Goal: Find specific page/section: Find specific page/section

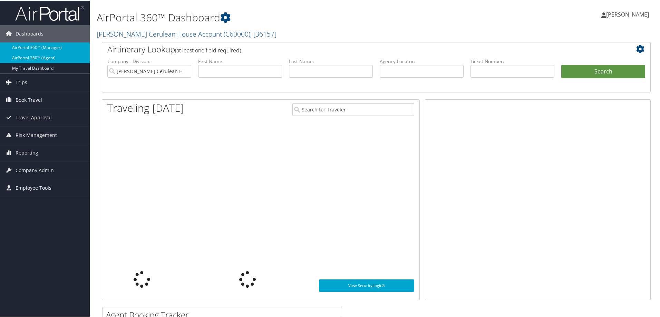
click at [45, 55] on link "AirPortal 360™ (Agent)" at bounding box center [45, 57] width 90 height 10
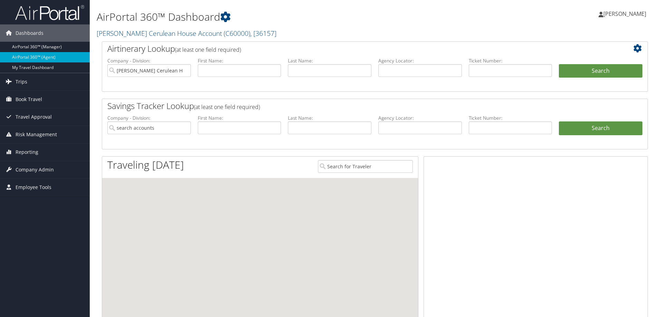
type input "[PERSON_NAME] Cerulean House Account"
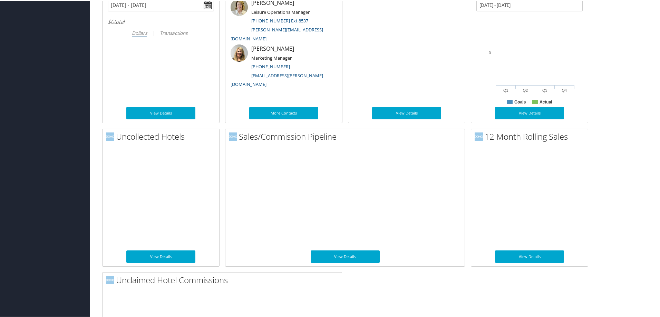
scroll to position [477, 0]
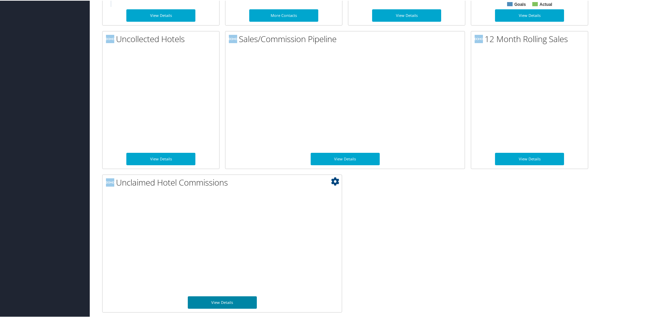
click at [223, 300] on link "View Details" at bounding box center [222, 302] width 69 height 12
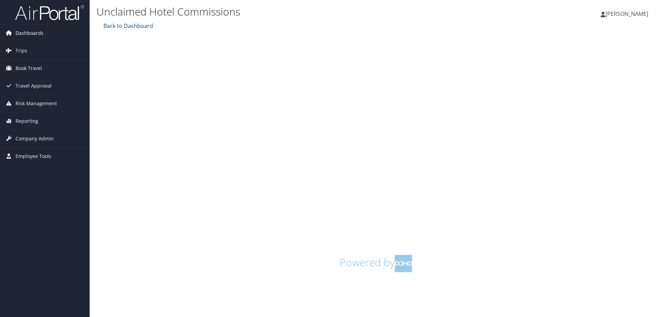
click at [31, 31] on span "Dashboards" at bounding box center [30, 32] width 28 height 17
